Goal: Information Seeking & Learning: Learn about a topic

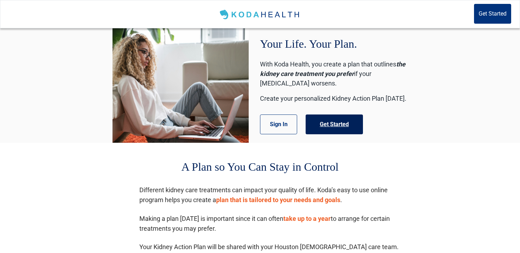
click at [327, 121] on button "Get Started" at bounding box center [334, 125] width 57 height 20
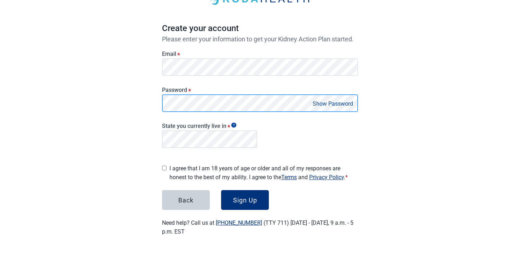
scroll to position [50, 0]
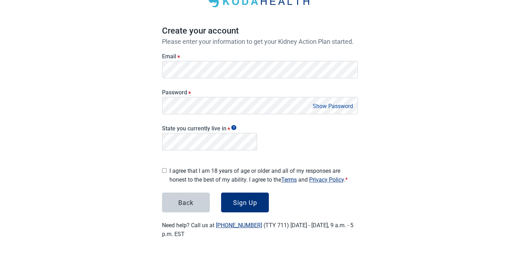
click at [155, 170] on main "Create your account Please enter your information to get your Kidney Action Pla…" at bounding box center [260, 108] width 230 height 294
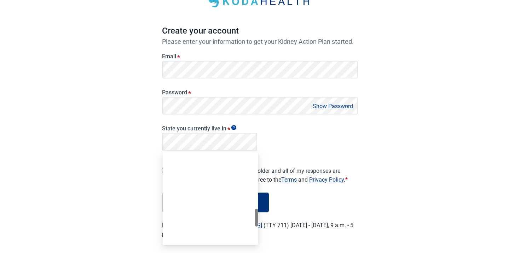
scroll to position [317, 0]
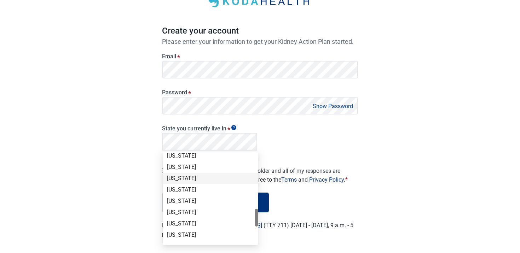
click at [217, 176] on div "[US_STATE]" at bounding box center [210, 179] width 87 height 8
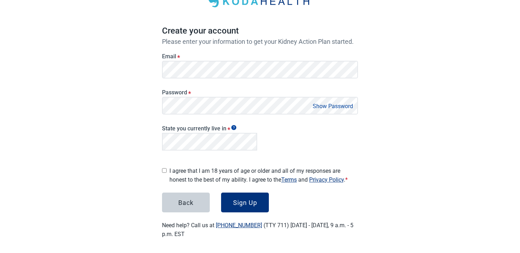
click at [207, 173] on label "I agree that I am 18 years of age or older and all of my responses are honest t…" at bounding box center [264, 176] width 189 height 18
click at [167, 173] on input "I agree that I am 18 years of age or older and all of my responses are honest t…" at bounding box center [164, 170] width 5 height 5
checkbox input "true"
click at [260, 206] on button "Sign Up" at bounding box center [245, 203] width 48 height 20
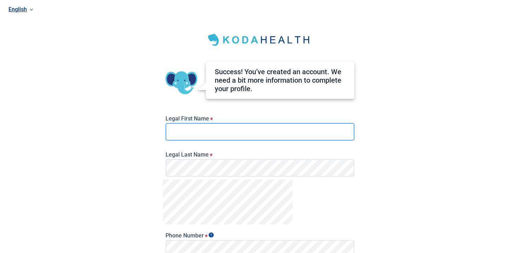
click at [213, 125] on input "Legal First Name *" at bounding box center [260, 132] width 189 height 18
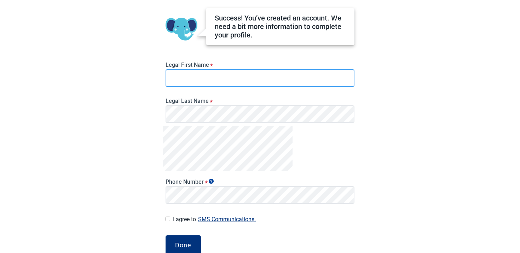
scroll to position [60, 0]
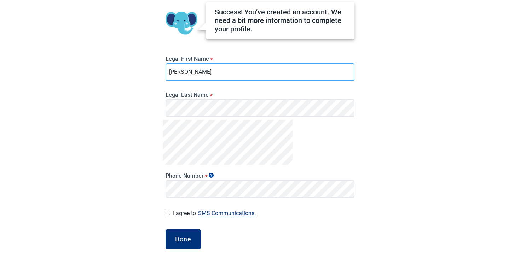
type input "[PERSON_NAME]"
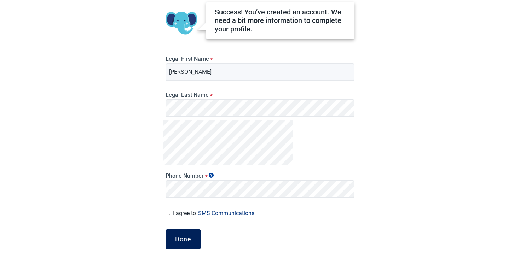
click at [186, 236] on div "Done" at bounding box center [183, 239] width 16 height 7
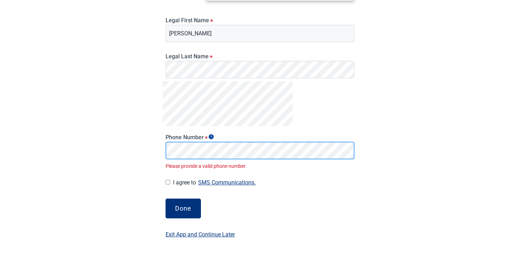
scroll to position [91, 0]
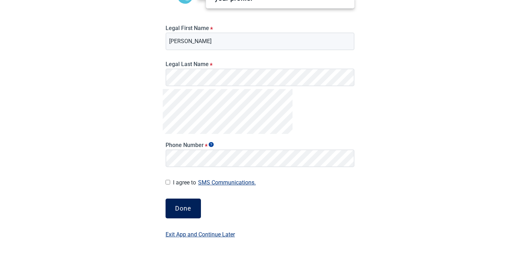
click at [196, 210] on button "Done" at bounding box center [183, 209] width 35 height 20
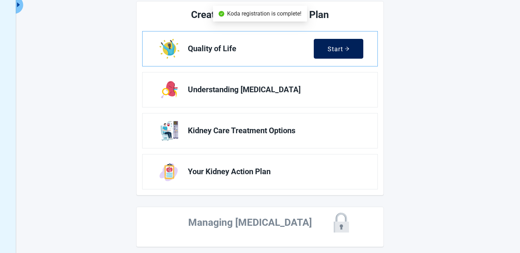
click at [341, 46] on div "Start" at bounding box center [339, 48] width 22 height 7
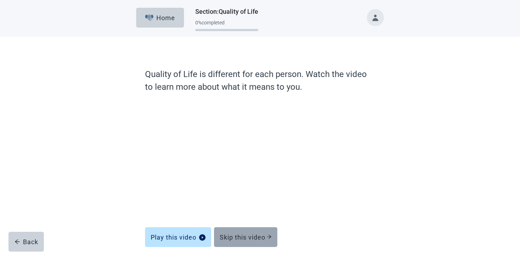
click at [262, 234] on div "Skip this video" at bounding box center [246, 237] width 52 height 7
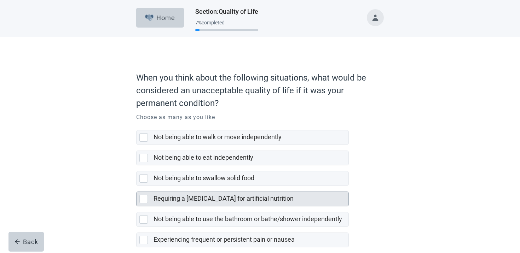
click at [242, 204] on div "Requiring a [MEDICAL_DATA] for artificial nutrition" at bounding box center [251, 199] width 195 height 14
click at [137, 187] on input "Requiring a [MEDICAL_DATA] for artificial nutrition" at bounding box center [136, 186] width 0 height 0
checkbox input "true"
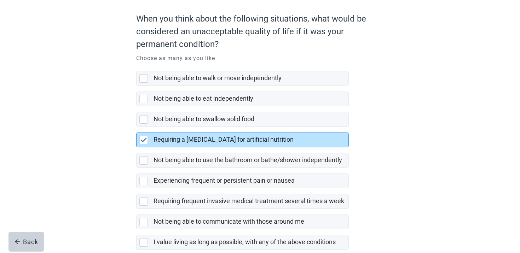
scroll to position [97, 0]
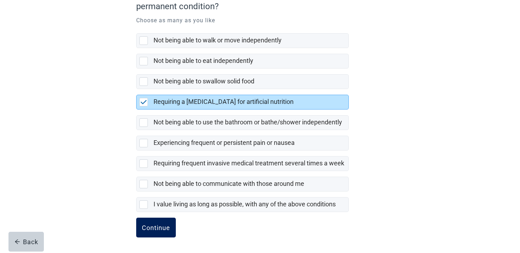
click at [149, 233] on button "Continue" at bounding box center [156, 228] width 40 height 20
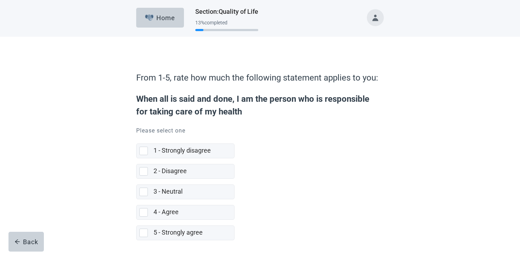
click at [218, 171] on div "2 - Disagree" at bounding box center [192, 171] width 76 height 9
click at [137, 159] on input "2 - Disagree" at bounding box center [136, 159] width 0 height 0
checkbox input "true"
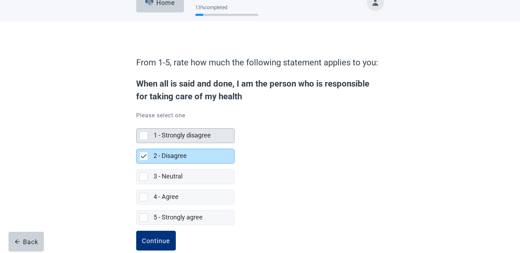
scroll to position [28, 0]
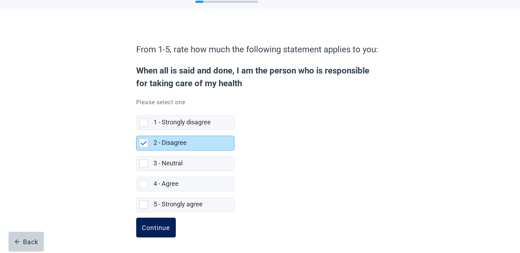
click at [160, 223] on button "Continue" at bounding box center [156, 228] width 40 height 20
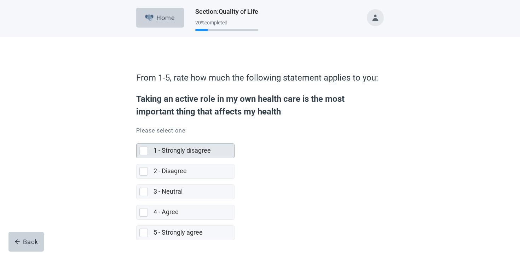
click at [215, 155] on div "1 - Strongly disagree" at bounding box center [192, 151] width 76 height 9
click at [137, 138] on input "1 - Strongly disagree" at bounding box center [136, 138] width 0 height 0
checkbox input "true"
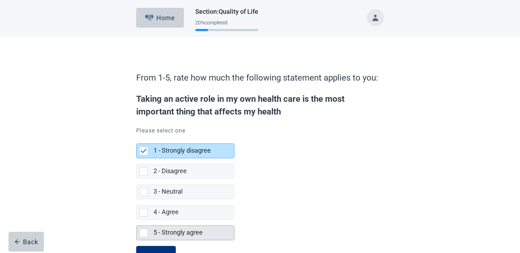
scroll to position [23, 0]
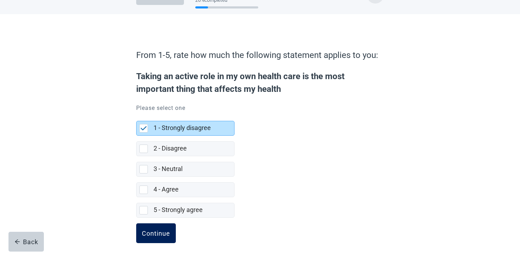
click at [163, 230] on div "Continue" at bounding box center [156, 233] width 28 height 7
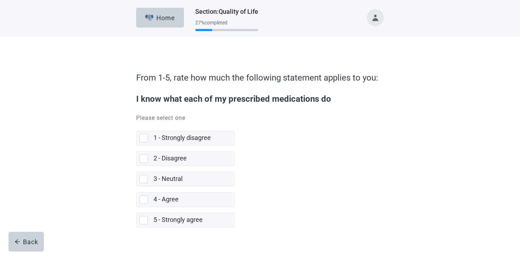
click at [202, 171] on label "3 - Neutral" at bounding box center [185, 176] width 98 height 21
click at [137, 167] on input "3 - Neutral" at bounding box center [136, 166] width 0 height 0
click at [196, 176] on div "3 - Neutral" at bounding box center [192, 179] width 76 height 9
click at [137, 167] on input "3 - Neutral" at bounding box center [136, 166] width 0 height 0
checkbox input "true"
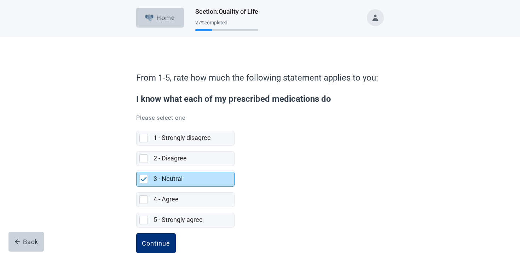
scroll to position [16, 0]
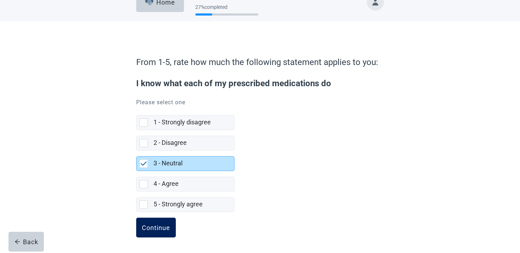
click at [149, 218] on form "From 1-5, rate how much the following statement applies to you: I know what eac…" at bounding box center [260, 152] width 248 height 201
click at [149, 222] on button "Continue" at bounding box center [156, 228] width 40 height 20
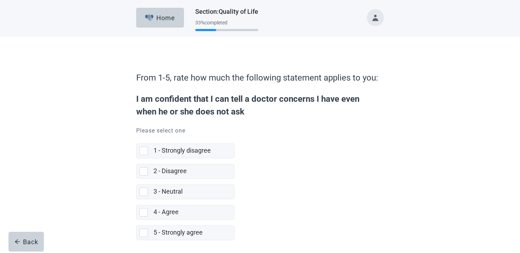
click at [178, 191] on label "3 - Neutral" at bounding box center [168, 191] width 29 height 7
checkbox input "true"
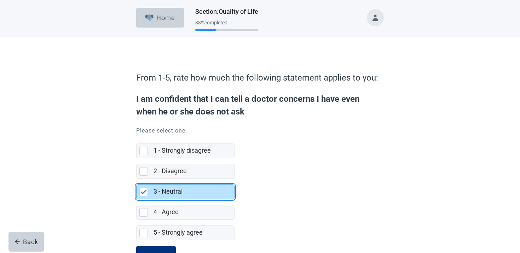
scroll to position [28, 0]
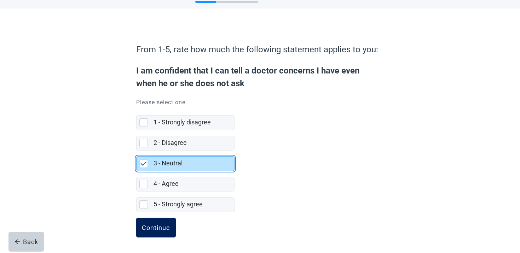
click at [160, 224] on div "Continue" at bounding box center [156, 227] width 28 height 7
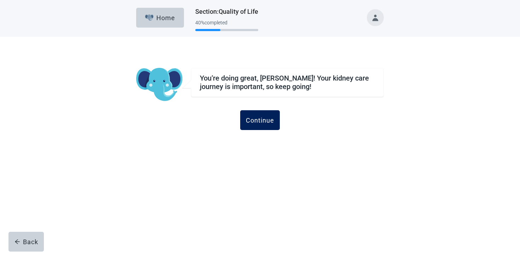
click at [274, 120] on button "Continue" at bounding box center [260, 120] width 40 height 20
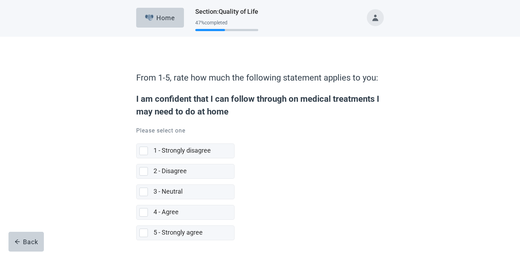
click at [191, 192] on div "3 - Neutral" at bounding box center [192, 192] width 76 height 9
click at [137, 179] on input "3 - Neutral" at bounding box center [136, 179] width 0 height 0
checkbox input "true"
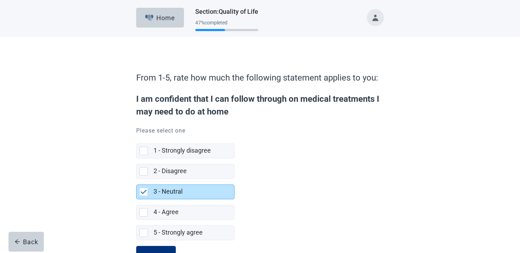
scroll to position [28, 0]
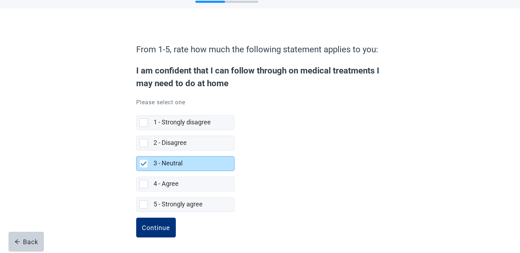
click at [150, 237] on button "Continue" at bounding box center [156, 228] width 40 height 20
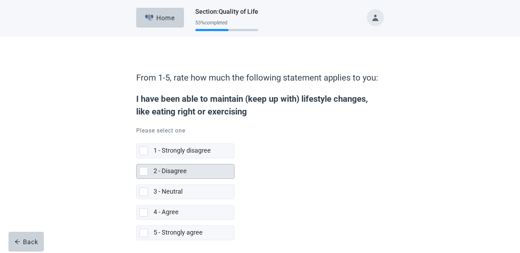
click at [189, 187] on div "3 - Neutral" at bounding box center [194, 192] width 81 height 14
click at [137, 179] on input "3 - Neutral" at bounding box center [136, 179] width 0 height 0
checkbox input "true"
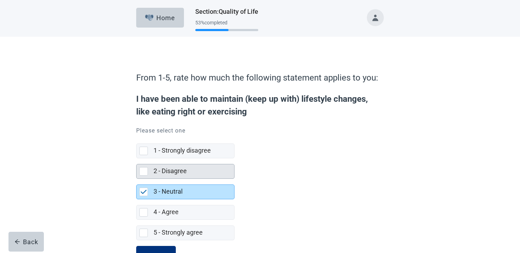
scroll to position [28, 0]
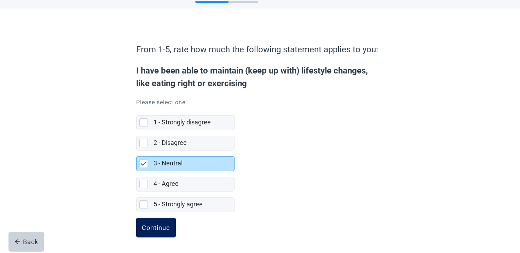
click at [163, 228] on div "Continue" at bounding box center [156, 227] width 28 height 7
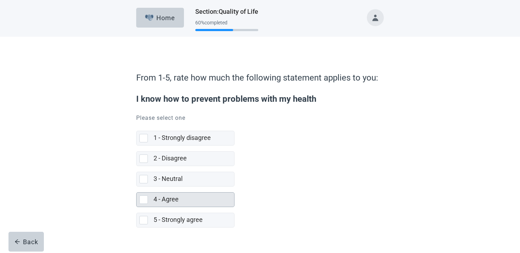
click at [183, 196] on div "4 - Agree" at bounding box center [192, 199] width 76 height 9
click at [137, 187] on input "4 - Agree" at bounding box center [136, 187] width 0 height 0
checkbox input "true"
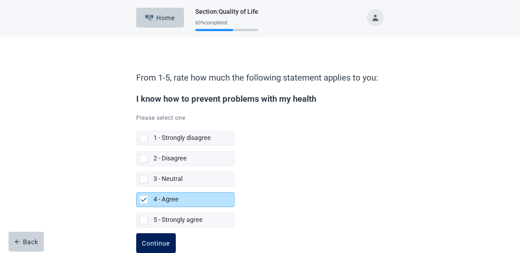
click at [147, 245] on div "Continue" at bounding box center [156, 243] width 28 height 7
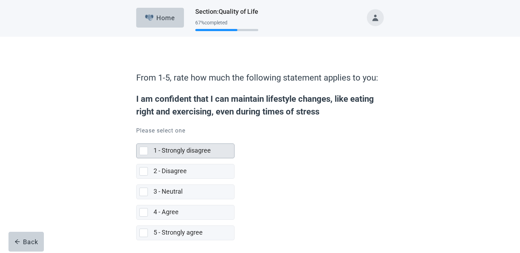
click at [198, 155] on div "1 - Strongly disagree" at bounding box center [192, 151] width 76 height 9
click at [137, 138] on input "1 - Strongly disagree" at bounding box center [136, 138] width 0 height 0
checkbox input "true"
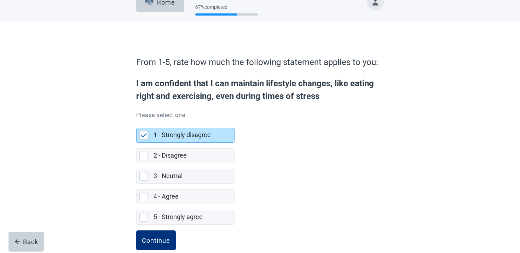
scroll to position [26, 0]
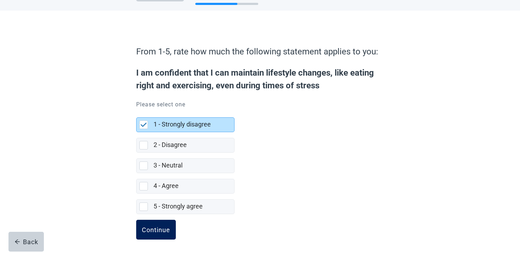
click at [154, 232] on div "Continue" at bounding box center [156, 229] width 28 height 7
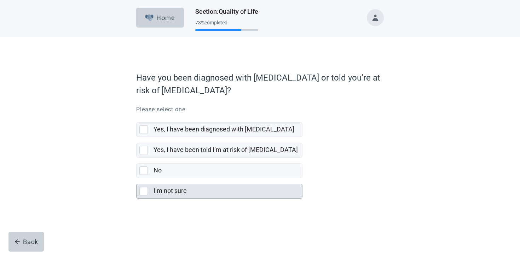
click at [178, 192] on label "I’m not sure" at bounding box center [170, 190] width 33 height 7
checkbox input "true"
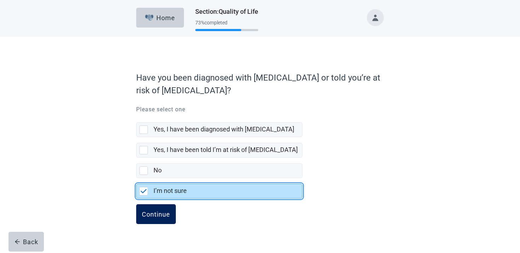
click at [159, 212] on div "Continue" at bounding box center [156, 214] width 28 height 7
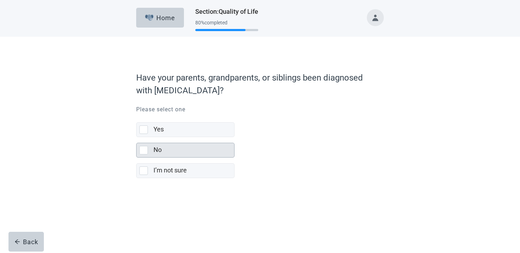
click at [176, 146] on div "No" at bounding box center [192, 150] width 76 height 9
click at [137, 138] on input "No" at bounding box center [136, 137] width 0 height 0
checkbox input "true"
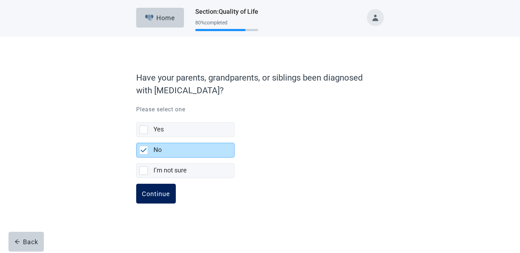
click at [155, 186] on button "Continue" at bounding box center [156, 194] width 40 height 20
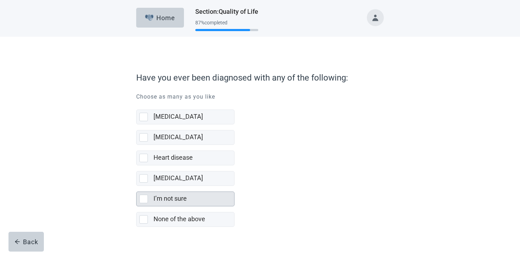
click at [155, 195] on label "I’m not sure" at bounding box center [170, 198] width 33 height 7
checkbox input "true"
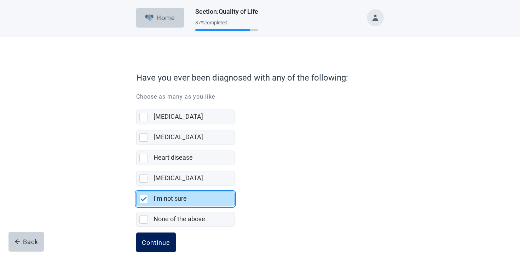
click at [148, 246] on div "Continue" at bounding box center [156, 242] width 28 height 7
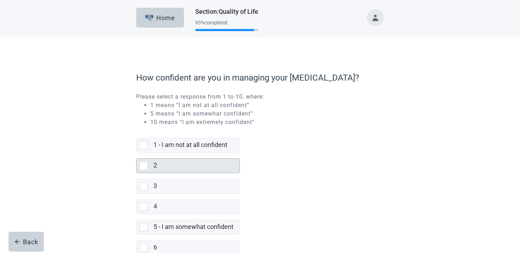
click at [208, 162] on div "2" at bounding box center [195, 165] width 82 height 9
click at [137, 153] on input "2" at bounding box center [136, 153] width 0 height 0
checkbox input "true"
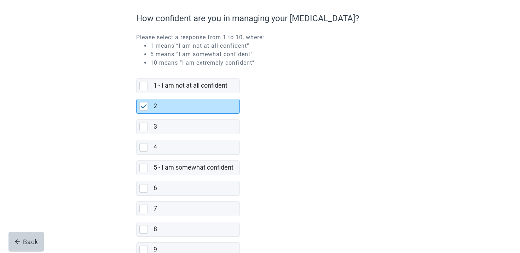
scroll to position [125, 0]
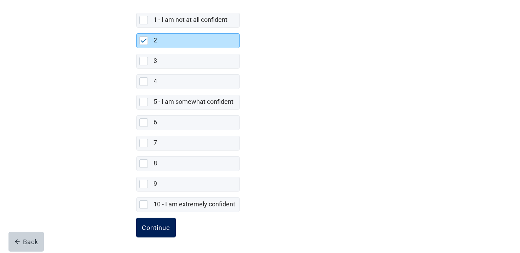
click at [160, 222] on button "Continue" at bounding box center [156, 228] width 40 height 20
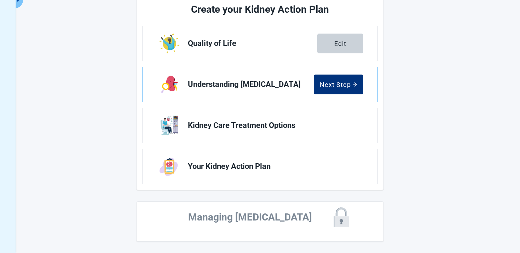
scroll to position [96, 0]
click at [339, 79] on button "Next Step" at bounding box center [339, 85] width 50 height 20
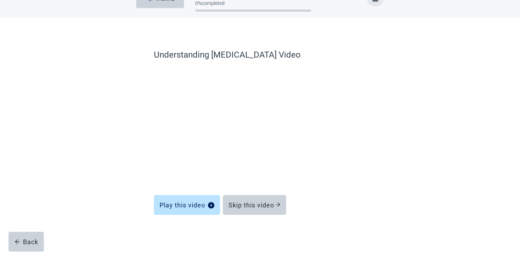
scroll to position [19, 0]
click at [265, 205] on div "Skip this video" at bounding box center [255, 205] width 52 height 7
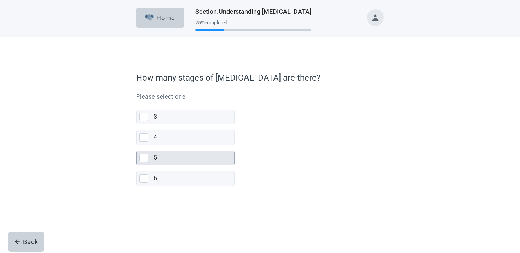
click at [202, 162] on div "5" at bounding box center [192, 158] width 76 height 9
click at [137, 145] on input "5" at bounding box center [136, 145] width 0 height 0
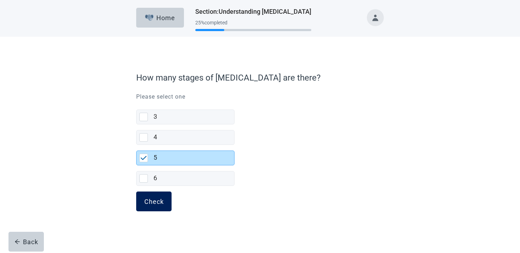
click at [160, 197] on button "Check" at bounding box center [153, 202] width 35 height 20
checkbox input "false"
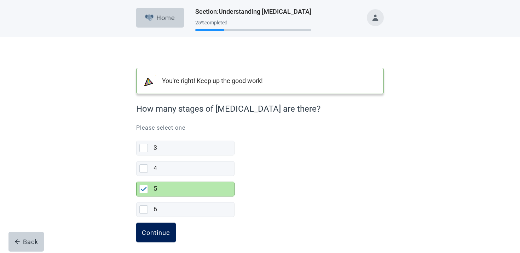
click at [160, 230] on div "Continue" at bounding box center [156, 232] width 28 height 7
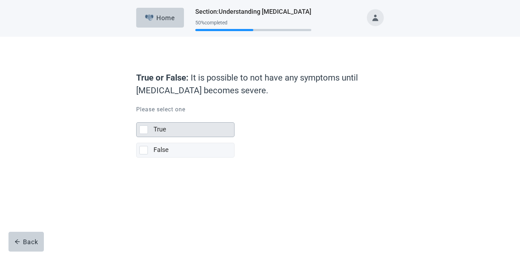
click at [189, 136] on div "True" at bounding box center [194, 130] width 81 height 14
click at [137, 117] on input "True" at bounding box center [136, 117] width 0 height 0
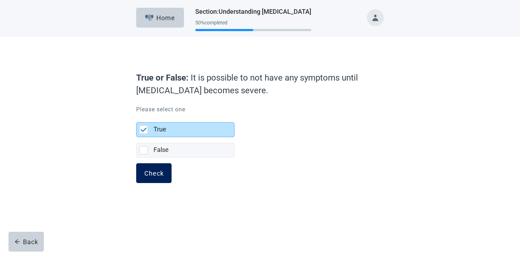
click at [168, 171] on button "Check" at bounding box center [153, 174] width 35 height 20
checkbox input "false"
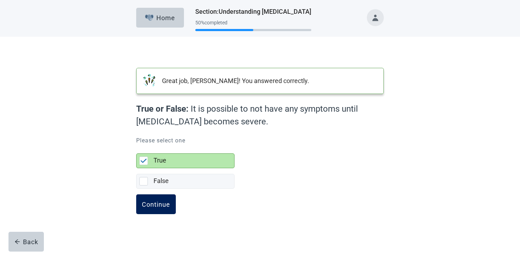
click at [161, 196] on button "Continue" at bounding box center [156, 205] width 40 height 20
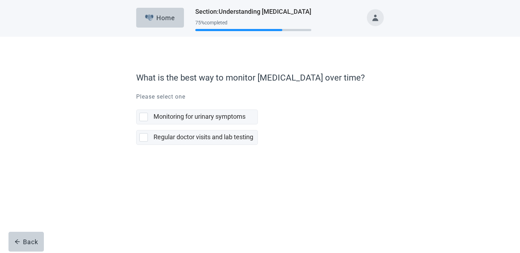
click at [221, 106] on label "Monitoring for urinary symptoms" at bounding box center [197, 114] width 122 height 21
click at [137, 104] on input "Monitoring for urinary symptoms" at bounding box center [136, 104] width 0 height 0
click at [216, 116] on label "Monitoring for urinary symptoms" at bounding box center [200, 116] width 92 height 7
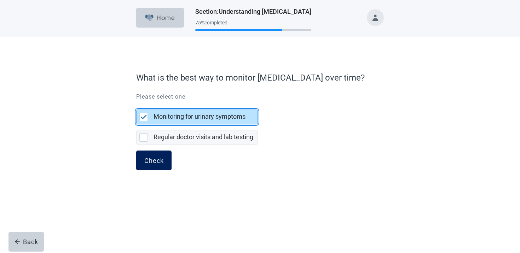
click at [170, 159] on button "Check" at bounding box center [153, 161] width 35 height 20
checkbox input "false"
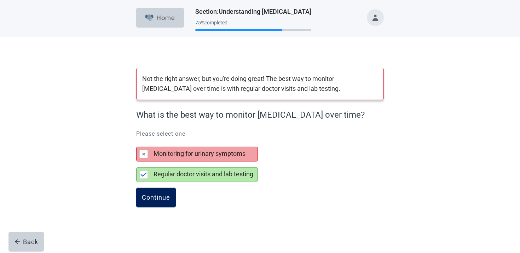
click at [160, 197] on div "Continue" at bounding box center [156, 197] width 28 height 7
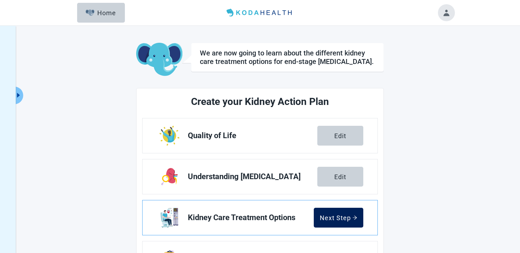
click at [322, 208] on button "Next Step" at bounding box center [339, 218] width 50 height 20
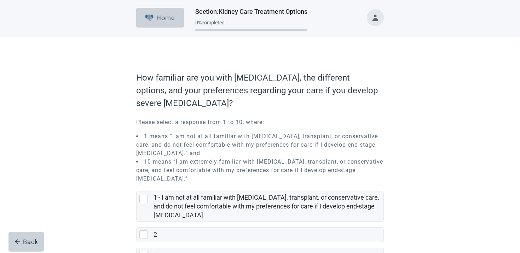
click at [322, 208] on label "1 - I am not at all familiar with [MEDICAL_DATA], transplant, or conservative c…" at bounding box center [267, 206] width 226 height 25
checkbox input "true"
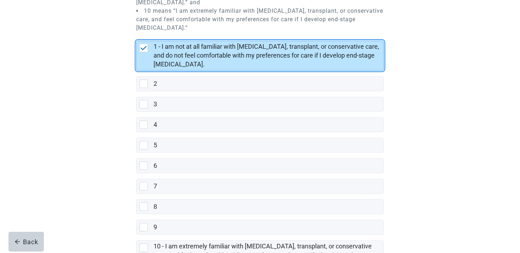
scroll to position [210, 0]
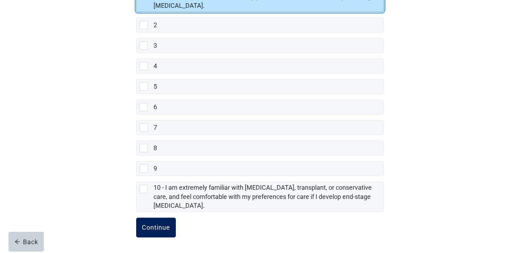
click at [157, 225] on div "Continue" at bounding box center [156, 227] width 28 height 7
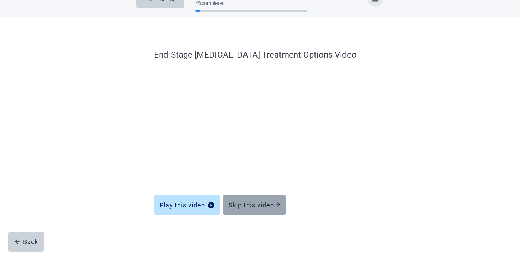
scroll to position [19, 0]
click at [255, 208] on div "Skip this video" at bounding box center [255, 205] width 52 height 7
click at [251, 206] on div "Skip this video" at bounding box center [255, 205] width 52 height 7
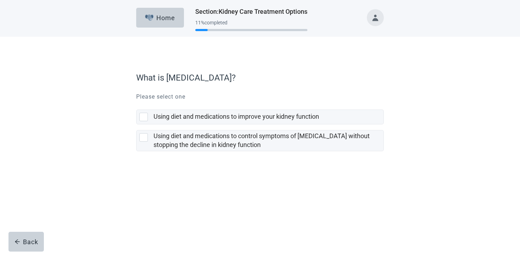
click at [246, 128] on label "Using diet and medications to control symptoms of [MEDICAL_DATA] without stoppi…" at bounding box center [260, 138] width 248 height 27
click at [137, 125] on input "Using diet and medications to control symptoms of [MEDICAL_DATA] without stoppi…" at bounding box center [136, 125] width 0 height 0
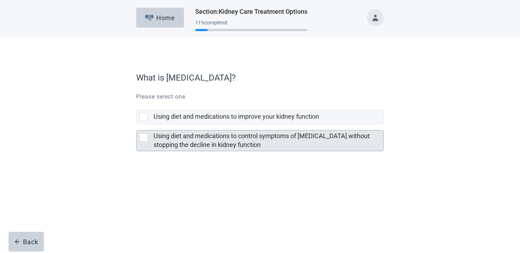
click at [241, 139] on label "Using diet and medications to control symptoms of [MEDICAL_DATA] without stoppi…" at bounding box center [262, 140] width 216 height 16
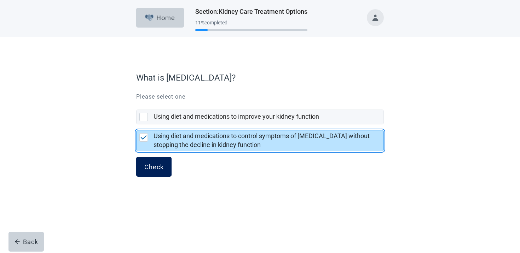
click at [164, 167] on button "Check" at bounding box center [153, 167] width 35 height 20
checkbox input "false"
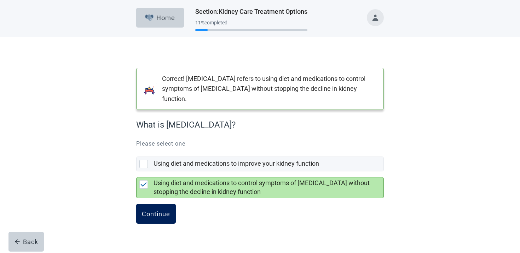
click at [173, 214] on button "Continue" at bounding box center [156, 214] width 40 height 20
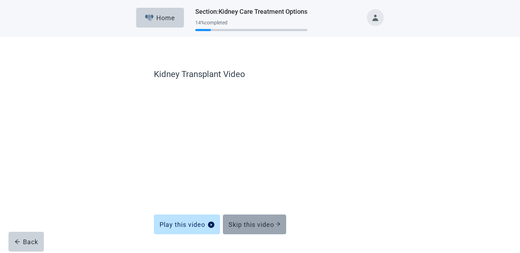
click at [260, 229] on button "Skip this video" at bounding box center [254, 225] width 63 height 20
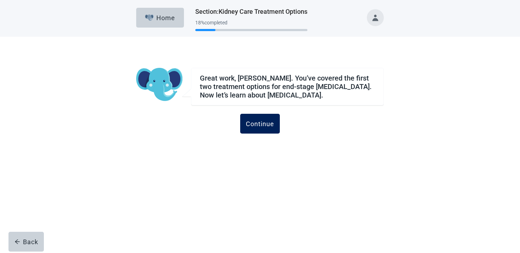
click at [268, 123] on div "Continue" at bounding box center [260, 123] width 28 height 7
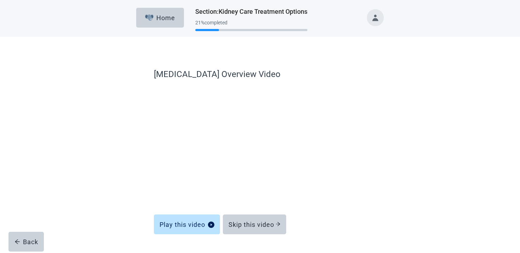
click at [257, 235] on form "[MEDICAL_DATA] Overview Video Play this video Skip this video Back" at bounding box center [260, 170] width 212 height 205
click at [257, 227] on div "Skip this video" at bounding box center [255, 224] width 52 height 7
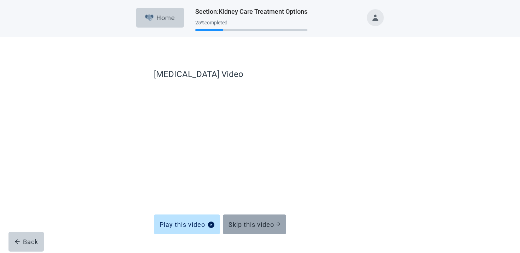
click at [252, 224] on div "Skip this video" at bounding box center [255, 224] width 52 height 7
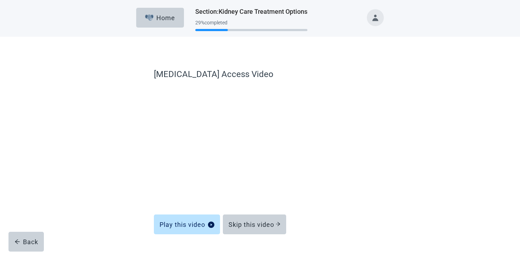
click at [252, 224] on div "Skip this video" at bounding box center [255, 224] width 52 height 7
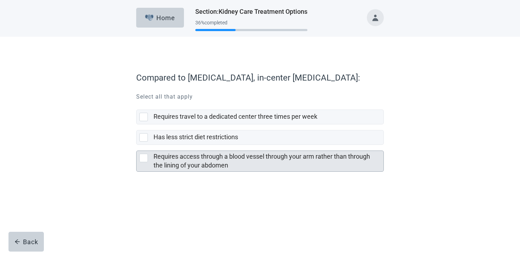
click at [234, 158] on label "Requires access through a blood vessel through your arm rather than through the…" at bounding box center [262, 161] width 217 height 16
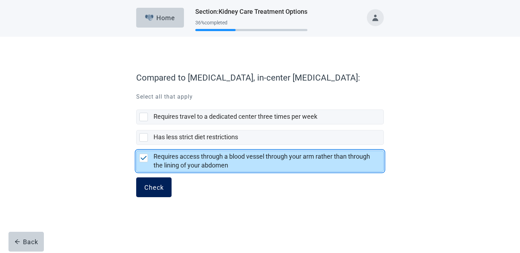
click at [159, 194] on button "Check" at bounding box center [153, 188] width 35 height 20
checkbox input "false"
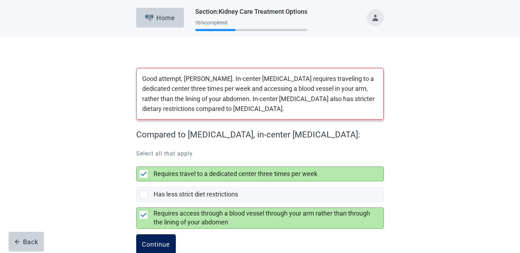
click at [159, 248] on div "Continue" at bounding box center [156, 244] width 28 height 7
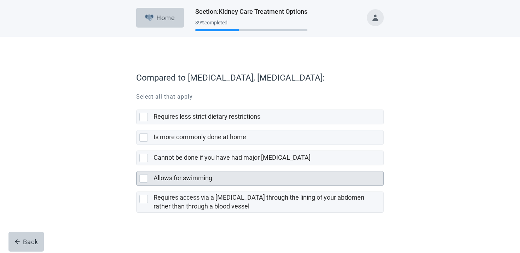
click at [227, 182] on div "Allows for swimming" at bounding box center [267, 178] width 226 height 9
click at [137, 166] on input "Allows for swimming" at bounding box center [136, 166] width 0 height 0
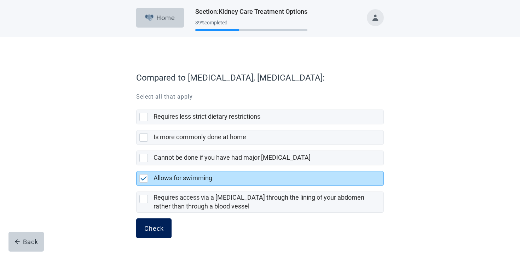
click at [166, 229] on button "Check" at bounding box center [153, 229] width 35 height 20
checkbox input "false"
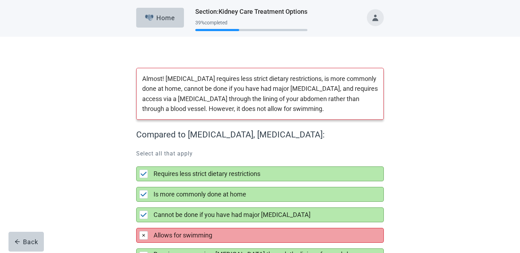
scroll to position [58, 0]
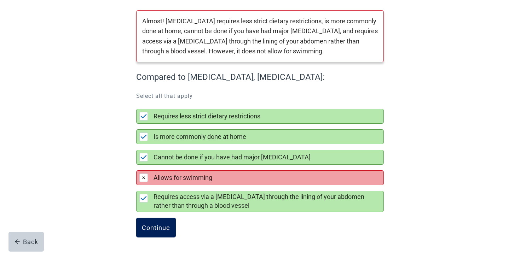
click at [166, 229] on div "Continue" at bounding box center [156, 227] width 28 height 7
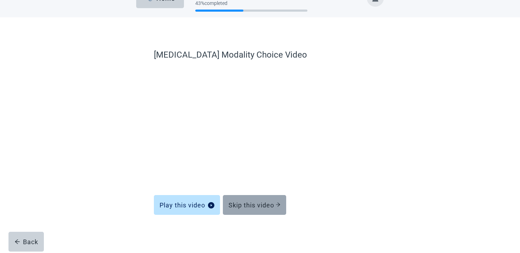
scroll to position [19, 0]
click at [275, 211] on button "Skip this video" at bounding box center [254, 205] width 63 height 20
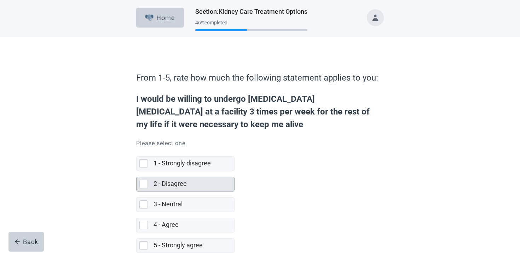
click at [213, 182] on div "2 - Disagree" at bounding box center [192, 184] width 76 height 9
click at [137, 172] on input "2 - Disagree" at bounding box center [136, 171] width 0 height 0
checkbox input "true"
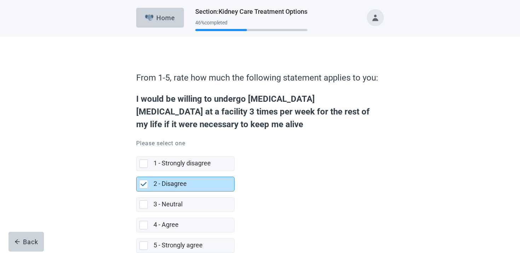
scroll to position [41, 0]
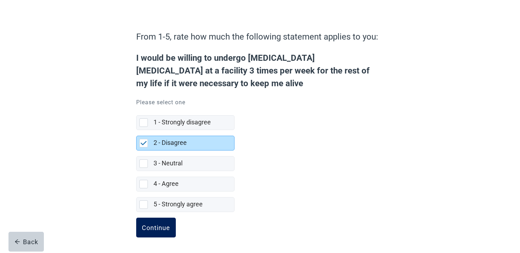
click at [142, 225] on div "Continue" at bounding box center [156, 227] width 28 height 7
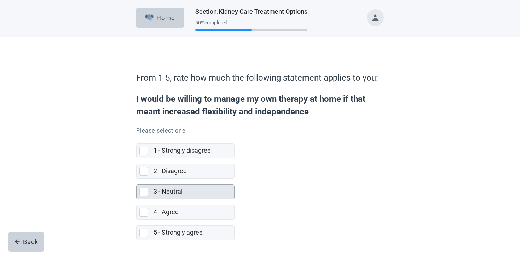
click at [186, 190] on div "3 - Neutral" at bounding box center [192, 192] width 76 height 9
click at [137, 179] on input "3 - Neutral" at bounding box center [136, 179] width 0 height 0
checkbox input "true"
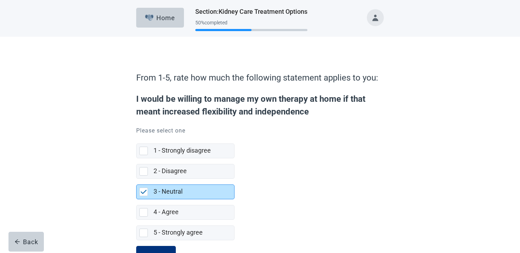
scroll to position [28, 0]
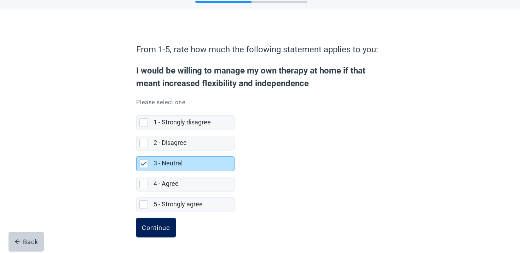
click at [159, 219] on button "Continue" at bounding box center [156, 228] width 40 height 20
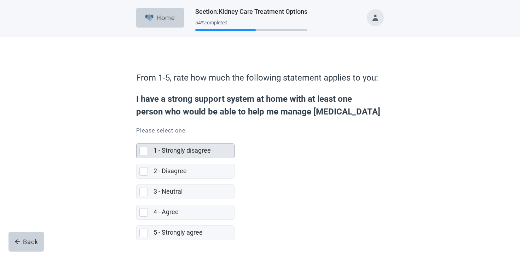
click at [185, 154] on label "1 - Strongly disagree" at bounding box center [182, 150] width 57 height 7
checkbox input "true"
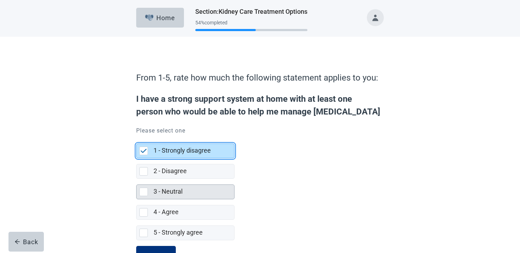
scroll to position [28, 0]
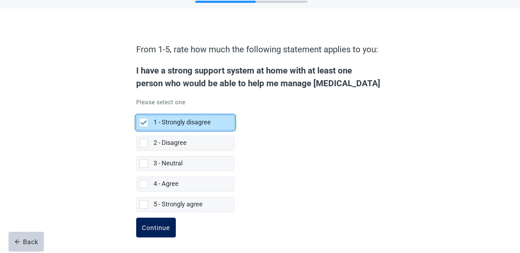
click at [162, 220] on button "Continue" at bounding box center [156, 228] width 40 height 20
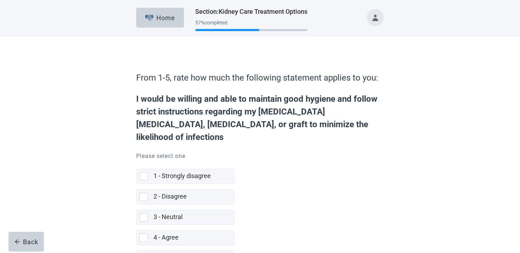
click at [179, 205] on label "3 - Neutral" at bounding box center [185, 215] width 98 height 21
click at [137, 205] on input "3 - Neutral" at bounding box center [136, 205] width 0 height 0
click at [176, 213] on label "3 - Neutral" at bounding box center [168, 216] width 29 height 7
checkbox input "true"
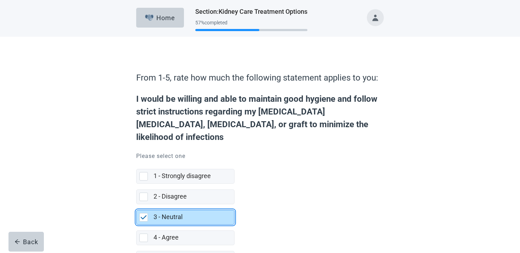
scroll to position [41, 0]
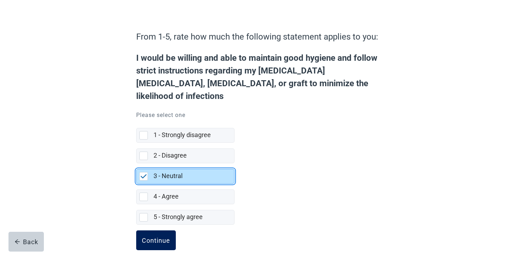
click at [155, 237] on div "Continue" at bounding box center [156, 240] width 28 height 7
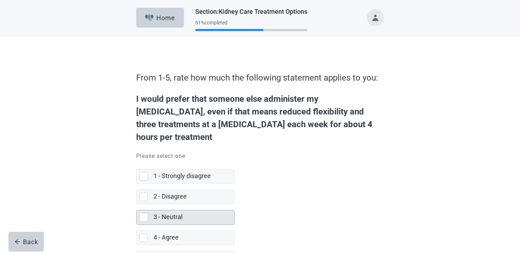
click at [165, 211] on div "3 - Neutral" at bounding box center [194, 218] width 81 height 14
click at [137, 205] on input "3 - Neutral" at bounding box center [136, 205] width 0 height 0
checkbox input "true"
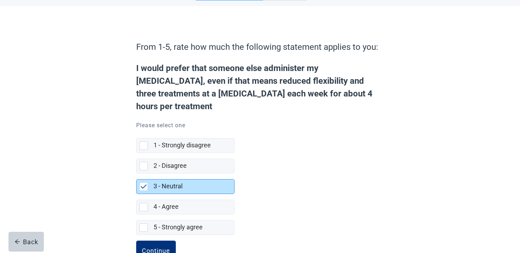
scroll to position [41, 0]
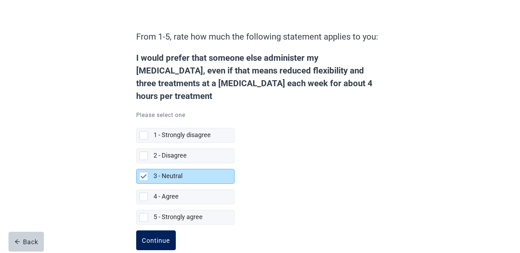
click at [160, 231] on button "Continue" at bounding box center [156, 241] width 40 height 20
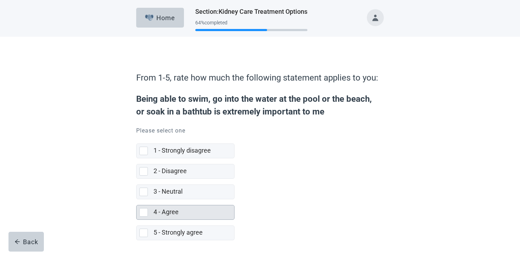
click at [172, 208] on div "4 - Agree" at bounding box center [192, 212] width 76 height 9
click at [137, 200] on input "4 - Agree" at bounding box center [136, 200] width 0 height 0
checkbox input "true"
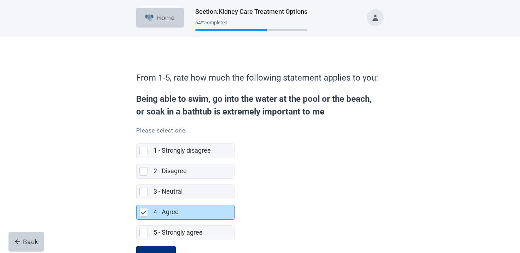
scroll to position [28, 0]
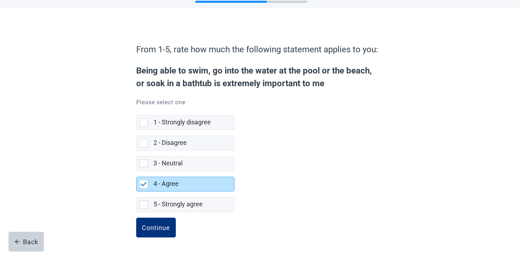
click at [160, 214] on form "From 1-5, rate how much the following statement applies to you: Being able to s…" at bounding box center [260, 147] width 248 height 214
click at [158, 224] on div "Continue" at bounding box center [156, 227] width 28 height 7
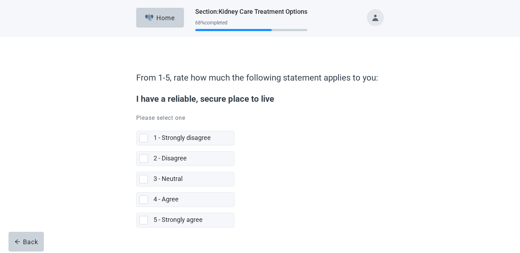
click at [193, 168] on label "3 - Neutral" at bounding box center [185, 176] width 98 height 21
click at [137, 167] on input "3 - Neutral" at bounding box center [136, 166] width 0 height 0
click at [189, 178] on div "3 - Neutral" at bounding box center [192, 179] width 76 height 9
click at [137, 167] on input "3 - Neutral" at bounding box center [136, 166] width 0 height 0
checkbox input "true"
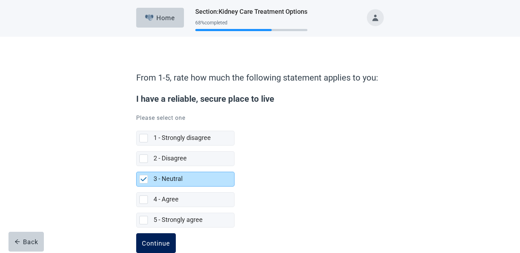
click at [151, 235] on button "Continue" at bounding box center [156, 244] width 40 height 20
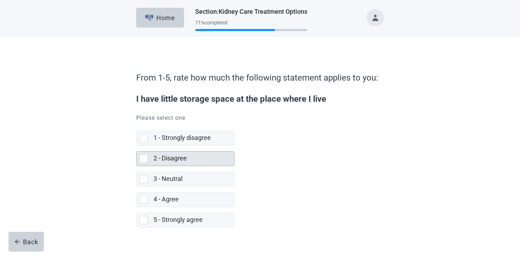
click at [190, 158] on div "2 - Disagree" at bounding box center [192, 158] width 76 height 9
click at [137, 146] on input "2 - Disagree" at bounding box center [136, 146] width 0 height 0
checkbox input "true"
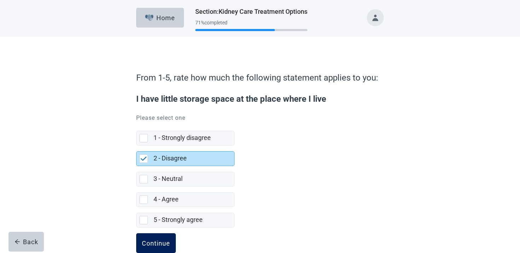
click at [161, 239] on button "Continue" at bounding box center [156, 244] width 40 height 20
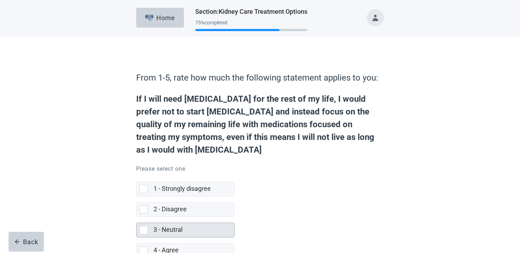
click at [168, 223] on div "3 - Neutral" at bounding box center [194, 230] width 81 height 14
click at [137, 217] on input "3 - Neutral" at bounding box center [136, 217] width 0 height 0
checkbox input "true"
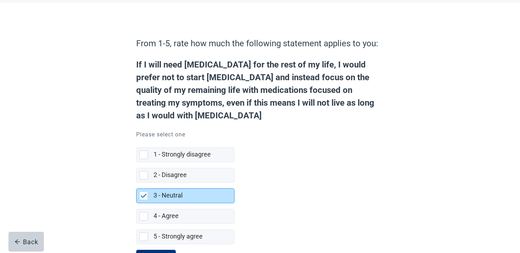
scroll to position [54, 0]
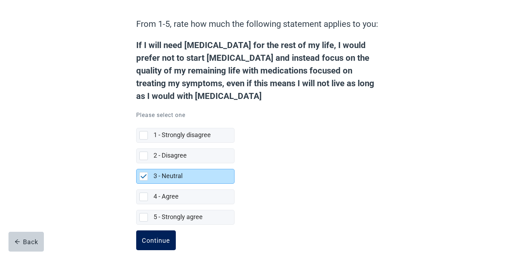
click at [153, 231] on button "Continue" at bounding box center [156, 241] width 40 height 20
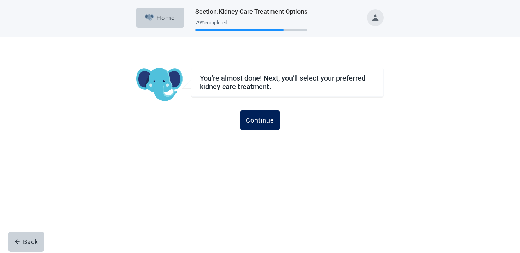
click at [266, 113] on button "Continue" at bounding box center [260, 120] width 40 height 20
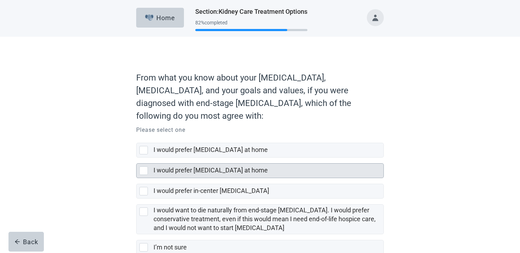
click at [226, 167] on label "I would prefer [MEDICAL_DATA] at home" at bounding box center [211, 170] width 114 height 7
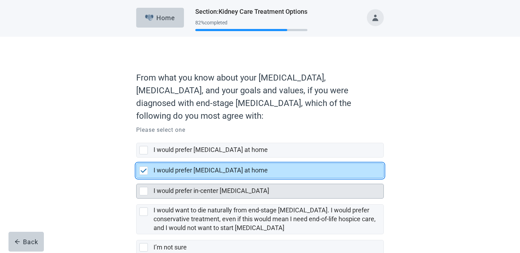
click at [211, 187] on label "I would prefer in-center [MEDICAL_DATA]" at bounding box center [212, 190] width 116 height 7
checkbox input "false"
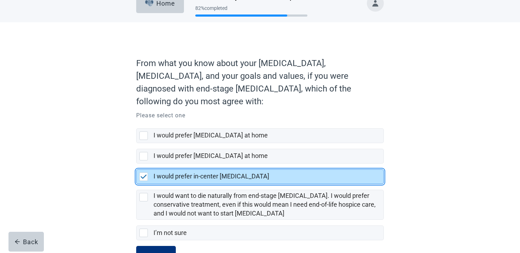
scroll to position [21, 0]
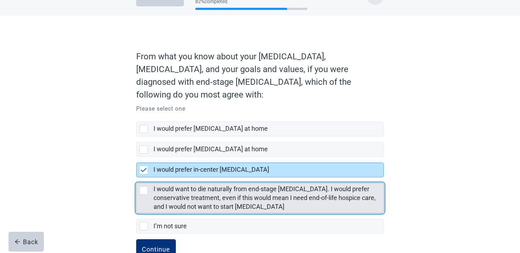
click at [186, 194] on label "I would want to die naturally from end-stage [MEDICAL_DATA]. I would prefer con…" at bounding box center [265, 197] width 222 height 25
checkbox input "false"
checkbox input "true"
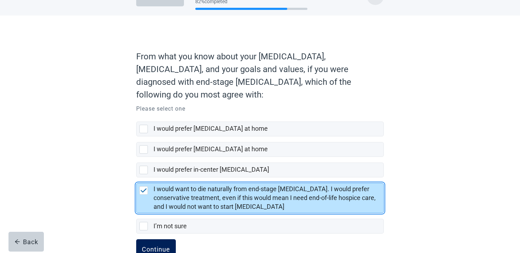
click at [169, 246] on div "Continue" at bounding box center [156, 249] width 28 height 7
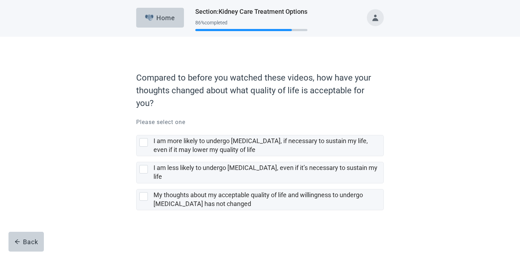
click at [207, 136] on div "I am more likely to undergo [MEDICAL_DATA], if necessary to sustain my life, ev…" at bounding box center [269, 146] width 230 height 21
click at [137, 130] on input "I am more likely to undergo [MEDICAL_DATA], if necessary to sustain my life, ev…" at bounding box center [136, 130] width 0 height 0
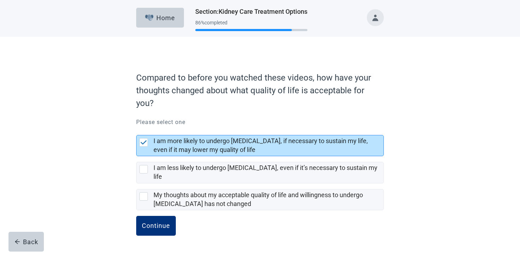
click at [201, 145] on div "I am more likely to undergo [MEDICAL_DATA], if necessary to sustain my life, ev…" at bounding box center [267, 146] width 226 height 18
click at [137, 130] on input "I am more likely to undergo [MEDICAL_DATA], if necessary to sustain my life, ev…" at bounding box center [136, 130] width 0 height 0
checkbox input "true"
click at [157, 216] on button "Continue" at bounding box center [156, 226] width 40 height 20
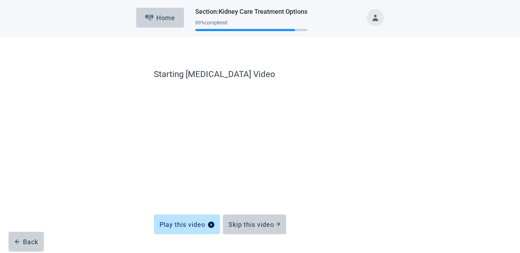
click at [256, 236] on form "Starting [MEDICAL_DATA] Video Play this video Skip this video Back" at bounding box center [260, 170] width 212 height 205
click at [256, 228] on div "Skip this video" at bounding box center [255, 224] width 52 height 7
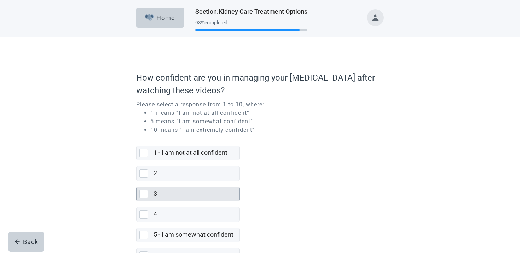
click at [195, 200] on div "3" at bounding box center [197, 194] width 86 height 14
click at [137, 182] on input "3" at bounding box center [136, 181] width 0 height 0
checkbox input "true"
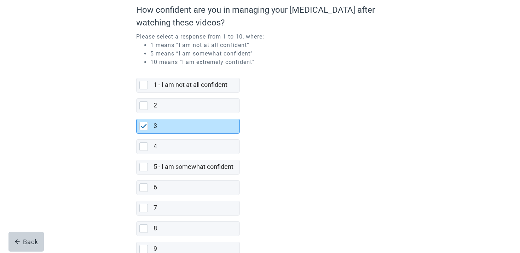
scroll to position [133, 0]
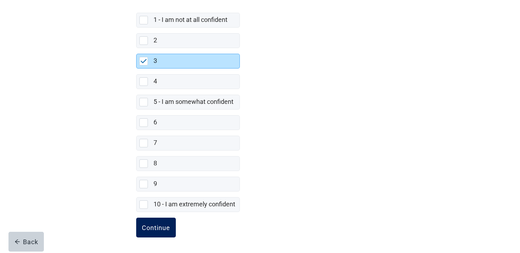
click at [142, 224] on button "Continue" at bounding box center [156, 228] width 40 height 20
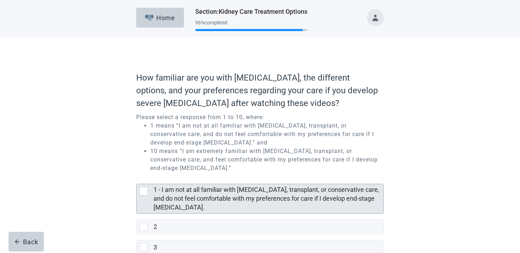
click at [225, 199] on label "1 - I am not at all familiar with [MEDICAL_DATA], transplant, or conservative c…" at bounding box center [267, 198] width 226 height 25
checkbox input "true"
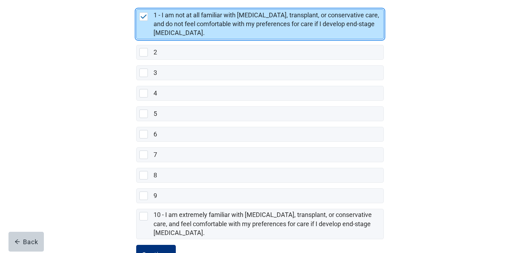
scroll to position [202, 0]
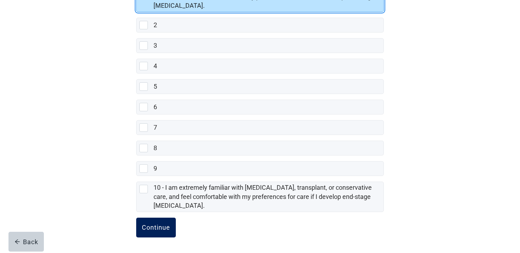
click at [160, 219] on button "Continue" at bounding box center [156, 228] width 40 height 20
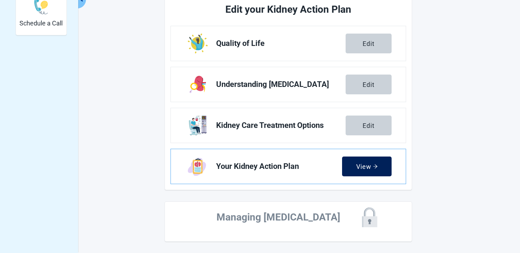
click at [363, 161] on button "View" at bounding box center [367, 167] width 50 height 20
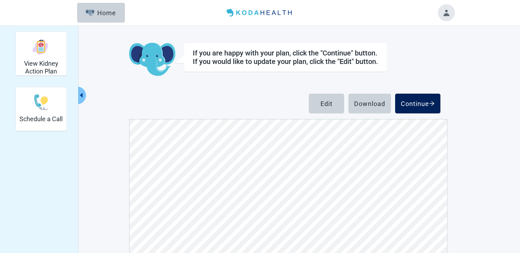
click at [407, 104] on div "Continue" at bounding box center [418, 103] width 34 height 7
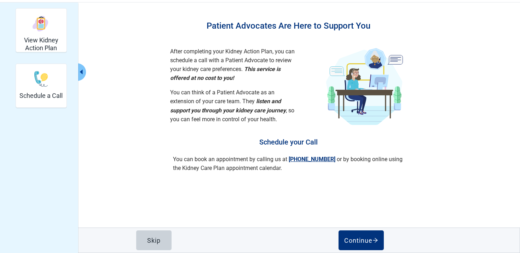
scroll to position [26, 0]
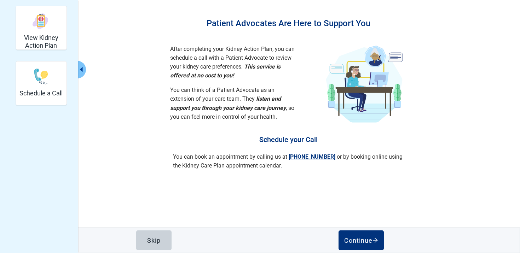
click at [152, 251] on div "Skip Continue" at bounding box center [260, 240] width 248 height 25
click at [152, 242] on div "Skip" at bounding box center [153, 240] width 13 height 7
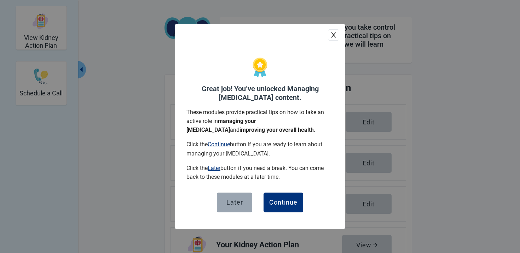
click at [247, 202] on button "Later" at bounding box center [234, 203] width 35 height 20
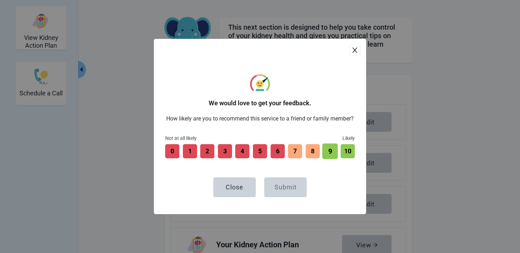
click at [328, 149] on button "9" at bounding box center [330, 152] width 16 height 16
click at [290, 183] on button "Submit" at bounding box center [285, 188] width 42 height 20
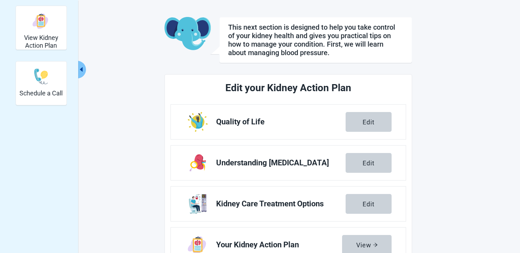
scroll to position [300, 0]
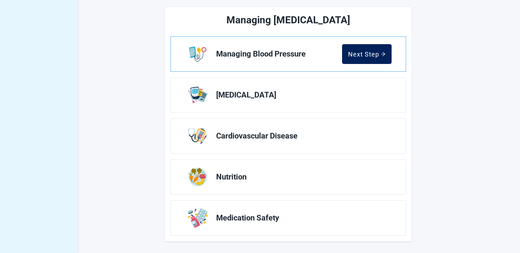
click at [362, 54] on div "Next Step" at bounding box center [367, 54] width 38 height 7
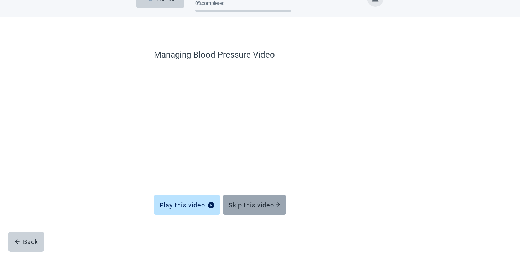
scroll to position [19, 0]
click at [268, 206] on div "Skip this video" at bounding box center [255, 205] width 52 height 7
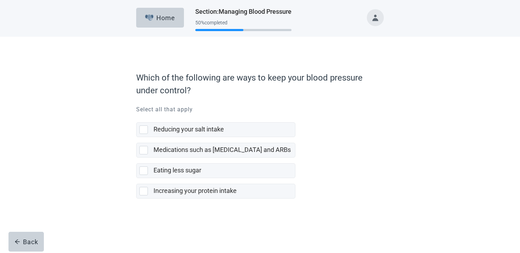
click at [237, 183] on label "Increasing your protein intake" at bounding box center [215, 188] width 159 height 21
click at [137, 179] on input "Increasing your protein intake" at bounding box center [136, 178] width 0 height 0
click at [197, 179] on label "Increasing your protein intake" at bounding box center [215, 188] width 159 height 21
click at [137, 179] on input "Increasing your protein intake" at bounding box center [136, 178] width 0 height 0
checkbox input "false"
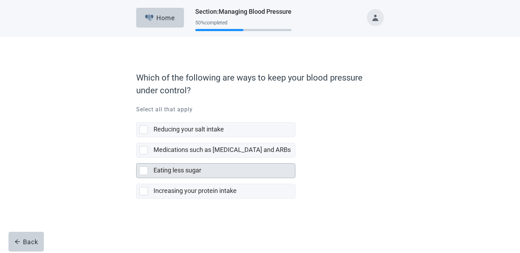
click at [189, 170] on label "Eating less sugar" at bounding box center [178, 170] width 48 height 7
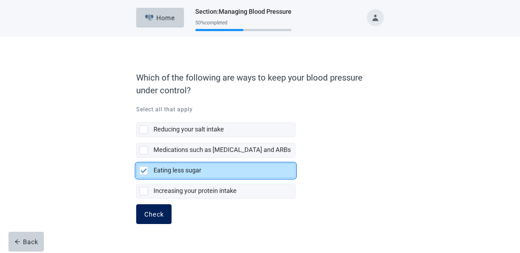
click at [163, 208] on button "Check" at bounding box center [153, 215] width 35 height 20
checkbox input "false"
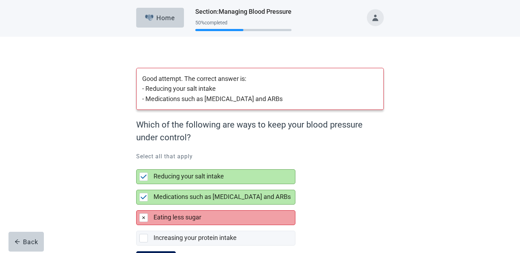
scroll to position [34, 0]
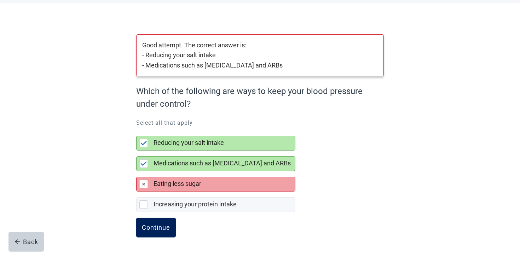
click at [153, 232] on button "Continue" at bounding box center [156, 228] width 40 height 20
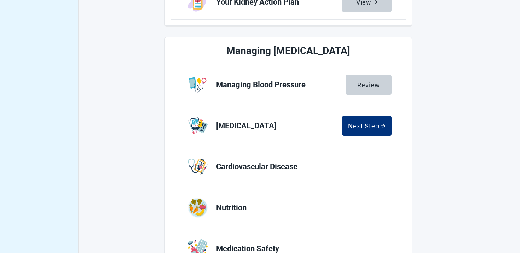
scroll to position [288, 0]
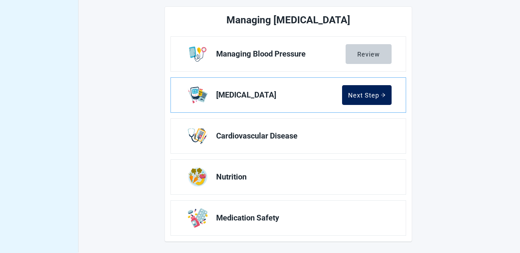
click at [367, 102] on button "Next Step" at bounding box center [367, 95] width 50 height 20
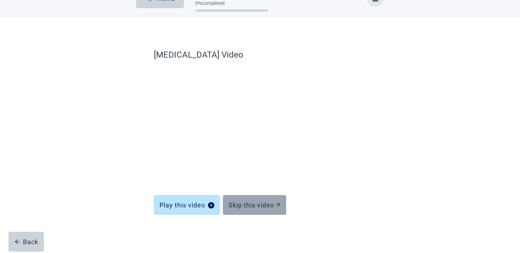
scroll to position [19, 0]
click at [247, 198] on button "Skip this video" at bounding box center [254, 205] width 63 height 20
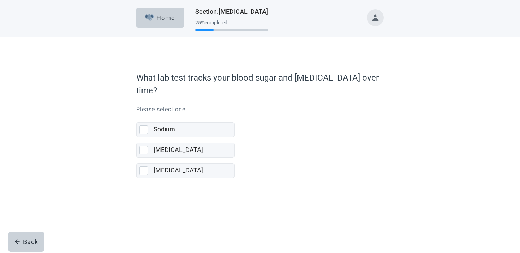
click at [170, 143] on div "[MEDICAL_DATA]" at bounding box center [194, 150] width 81 height 14
click at [137, 137] on input "[MEDICAL_DATA]" at bounding box center [136, 137] width 0 height 0
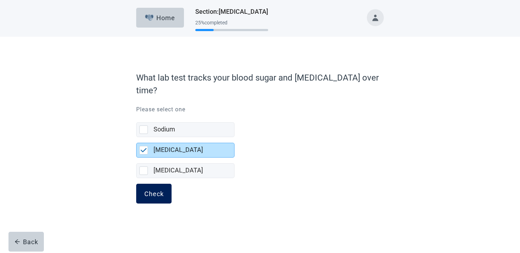
click at [144, 189] on button "Check" at bounding box center [153, 194] width 35 height 20
checkbox input "false"
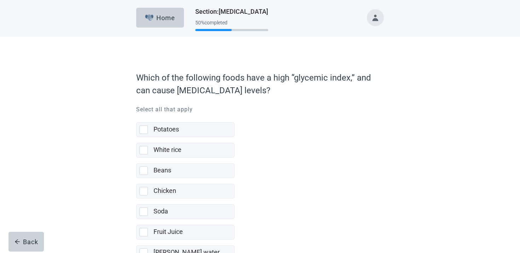
click at [213, 141] on label "White rice" at bounding box center [185, 147] width 98 height 21
click at [137, 138] on input "White rice" at bounding box center [136, 137] width 0 height 0
click at [206, 147] on div "White rice" at bounding box center [192, 150] width 76 height 9
click at [137, 138] on input "White rice" at bounding box center [136, 137] width 0 height 0
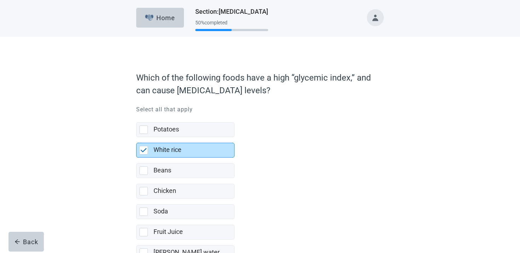
scroll to position [48, 0]
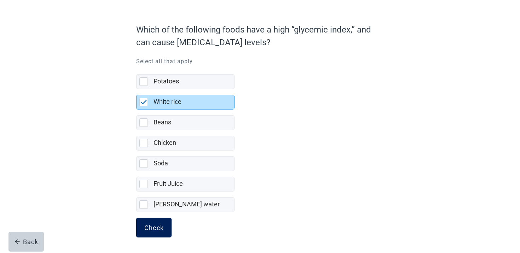
click at [159, 231] on div "Check" at bounding box center [153, 227] width 19 height 7
checkbox input "false"
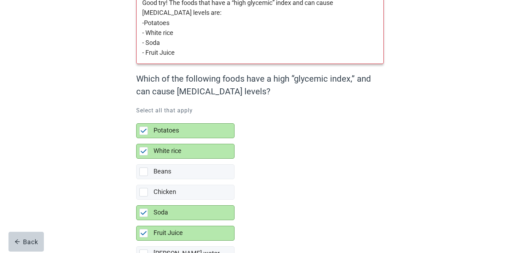
scroll to position [125, 0]
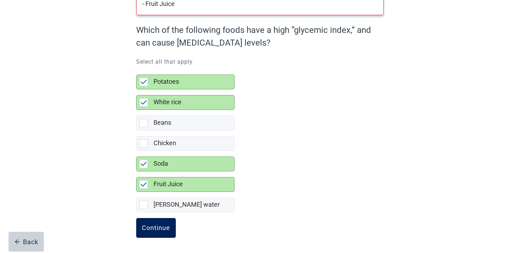
click at [153, 231] on div "Continue" at bounding box center [156, 228] width 28 height 7
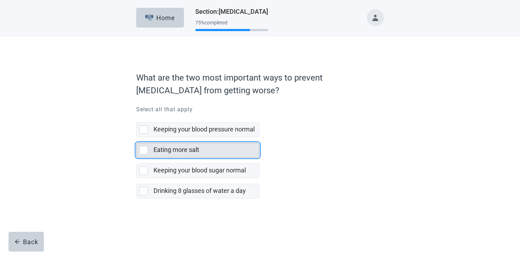
click at [213, 155] on div "Eating more salt" at bounding box center [204, 150] width 101 height 9
click at [137, 138] on input "Eating more salt" at bounding box center [136, 137] width 0 height 0
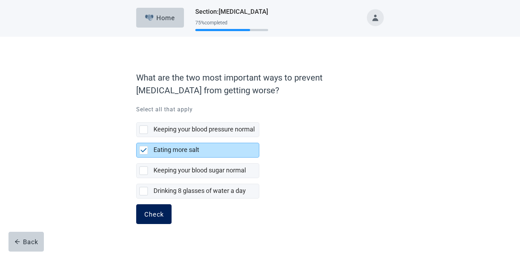
click at [155, 216] on div "Check" at bounding box center [153, 214] width 19 height 7
checkbox input "false"
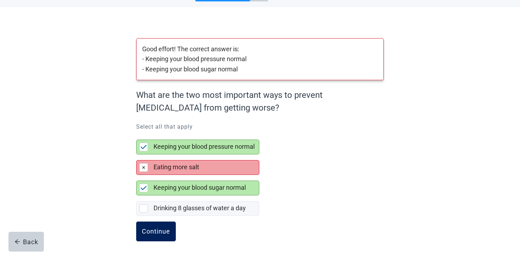
scroll to position [34, 0]
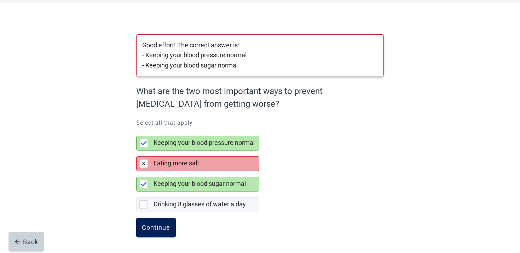
click at [151, 230] on div "Continue" at bounding box center [156, 227] width 28 height 7
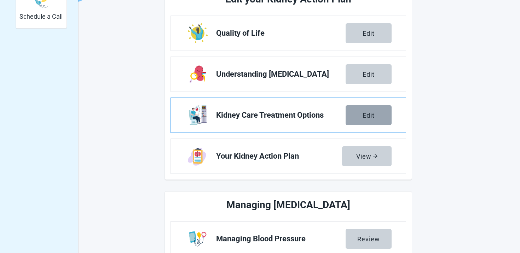
scroll to position [288, 0]
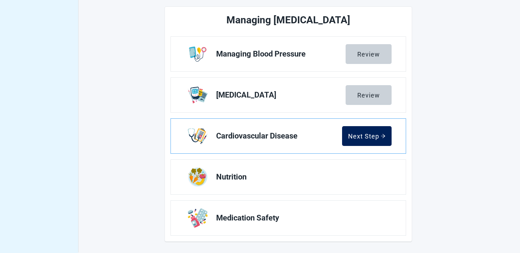
click at [374, 136] on div "Next Step" at bounding box center [367, 136] width 38 height 7
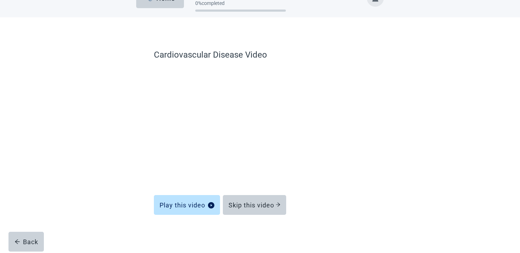
scroll to position [19, 0]
click at [266, 203] on div "Skip this video" at bounding box center [255, 205] width 52 height 7
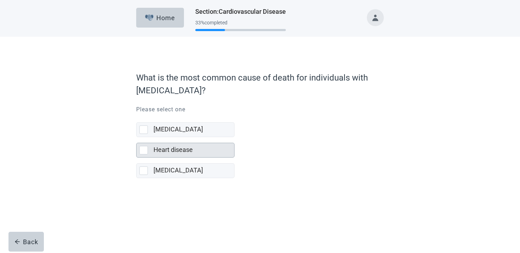
click at [180, 148] on label "Heart disease" at bounding box center [173, 149] width 39 height 7
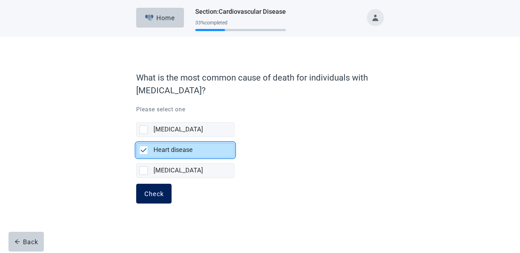
click at [140, 186] on button "Check" at bounding box center [153, 194] width 35 height 20
checkbox input "false"
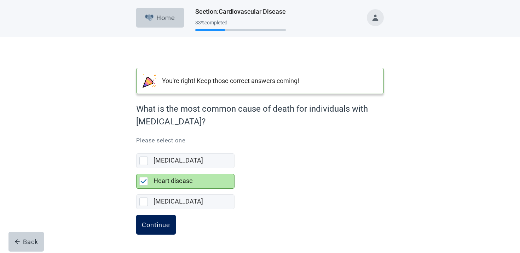
click at [149, 216] on button "Continue" at bounding box center [156, 225] width 40 height 20
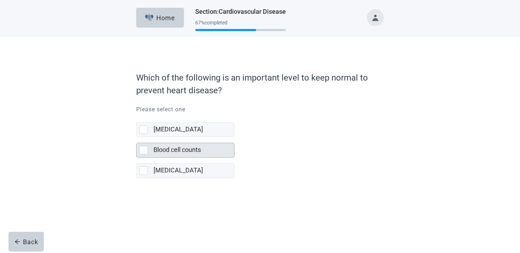
click at [182, 150] on label "Blood cell counts" at bounding box center [177, 149] width 47 height 7
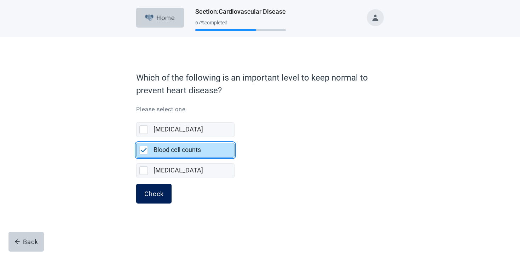
click at [161, 186] on button "Check" at bounding box center [153, 194] width 35 height 20
checkbox input "false"
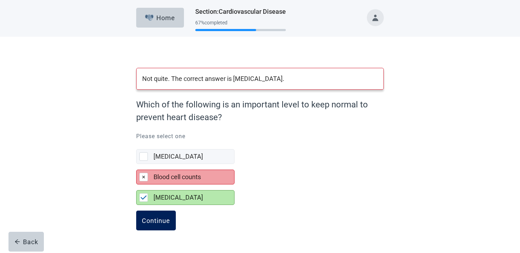
click at [158, 220] on div "Continue" at bounding box center [156, 220] width 28 height 7
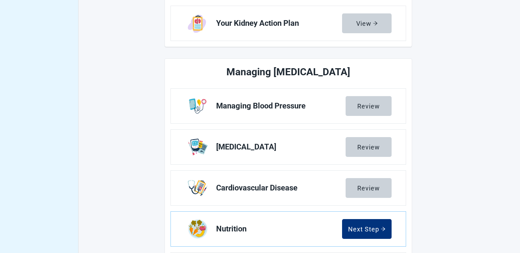
scroll to position [288, 0]
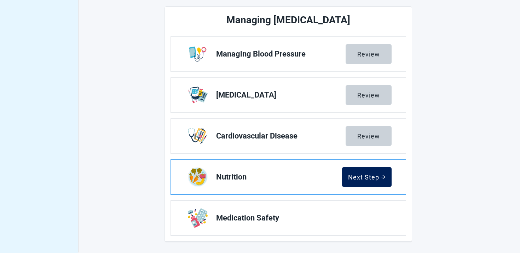
click at [386, 172] on button "Next Step" at bounding box center [367, 177] width 50 height 20
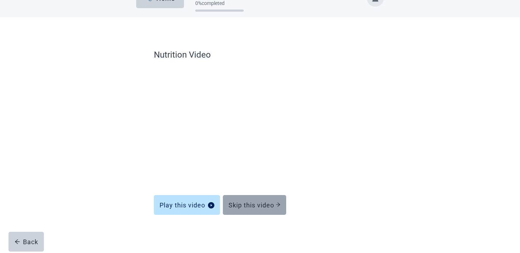
scroll to position [19, 0]
click at [248, 202] on div "Skip this video" at bounding box center [255, 205] width 52 height 7
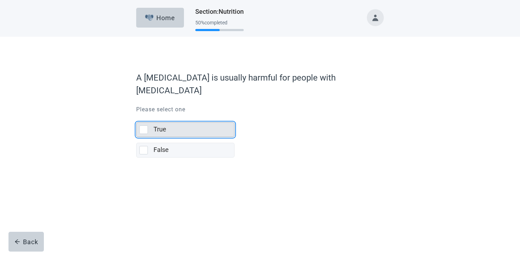
click at [174, 132] on div "True" at bounding box center [192, 129] width 76 height 9
click at [137, 117] on input "True" at bounding box center [136, 117] width 0 height 0
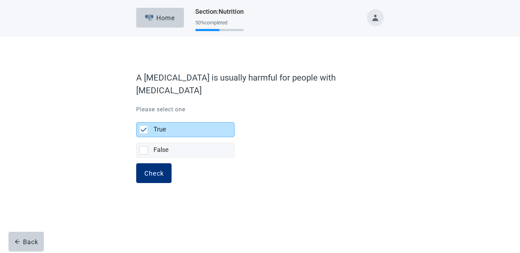
click at [163, 163] on form "A [MEDICAL_DATA] is usually harmful for people with [MEDICAL_DATA] Please selec…" at bounding box center [260, 133] width 248 height 131
click at [160, 168] on button "Check" at bounding box center [153, 174] width 35 height 20
checkbox input "false"
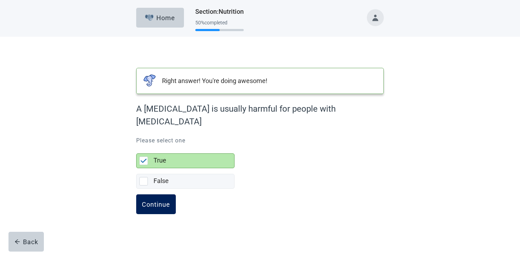
click at [154, 200] on button "Continue" at bounding box center [156, 205] width 40 height 20
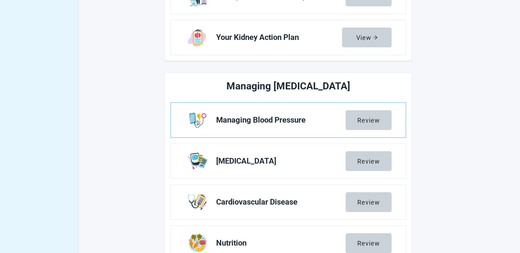
scroll to position [288, 0]
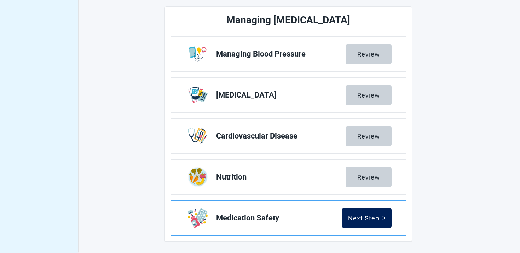
click at [360, 216] on div "Next Step" at bounding box center [367, 218] width 38 height 7
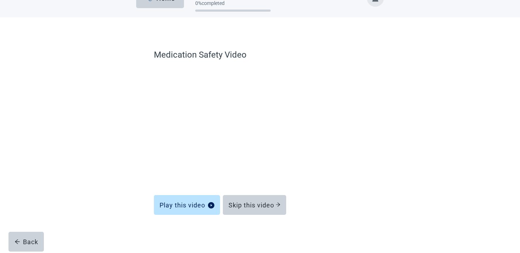
scroll to position [19, 0]
click at [240, 212] on button "Skip this video" at bounding box center [254, 205] width 63 height 20
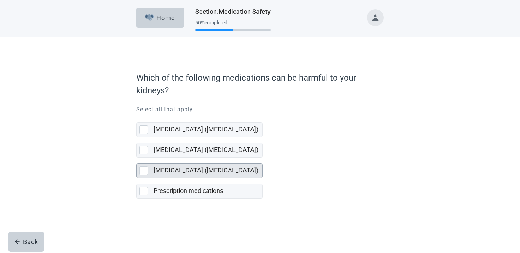
click at [184, 168] on label "[MEDICAL_DATA] ([MEDICAL_DATA])" at bounding box center [206, 170] width 105 height 7
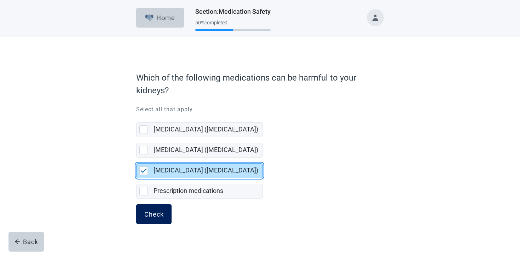
click at [152, 213] on div "Check" at bounding box center [153, 214] width 19 height 7
checkbox input "false"
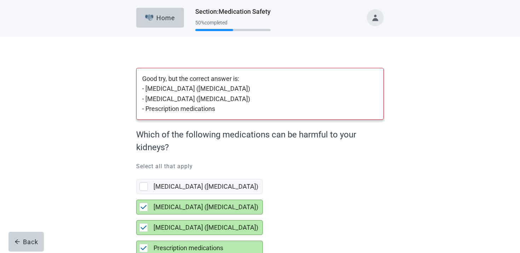
scroll to position [44, 0]
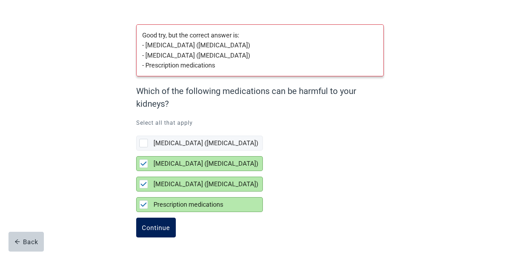
click at [145, 229] on div "Continue" at bounding box center [156, 227] width 28 height 7
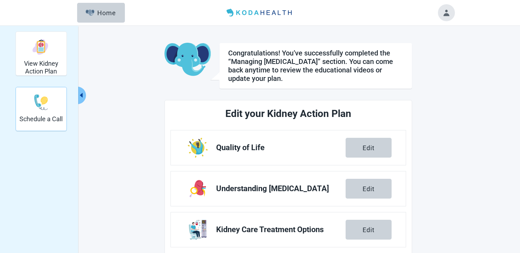
click at [48, 116] on h2 "Schedule a Call" at bounding box center [40, 119] width 43 height 8
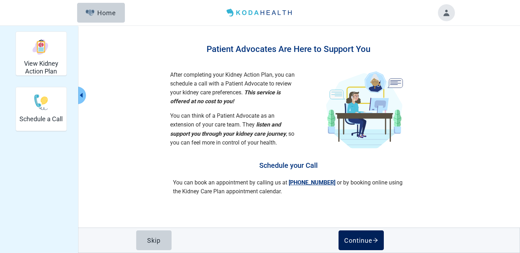
click at [361, 238] on div "Continue" at bounding box center [361, 240] width 34 height 7
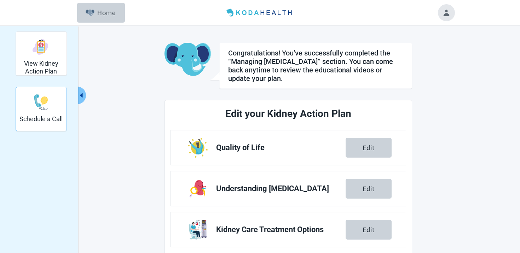
click at [37, 110] on div "Schedule a Call" at bounding box center [40, 102] width 43 height 27
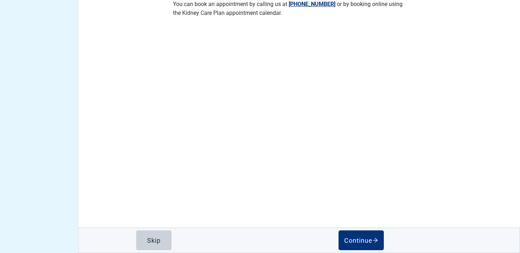
scroll to position [137, 0]
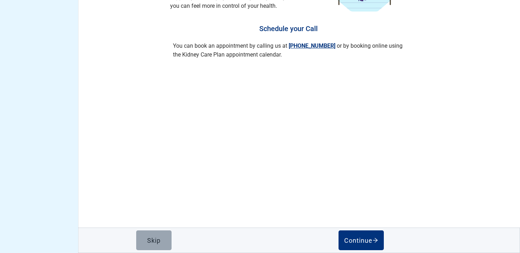
click at [167, 238] on button "Skip" at bounding box center [153, 241] width 35 height 20
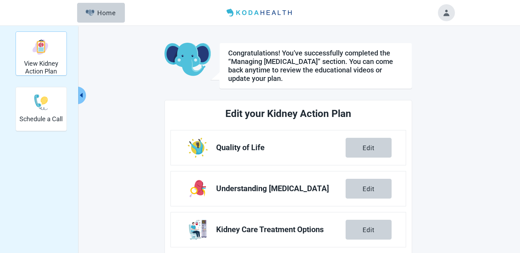
click at [59, 64] on h2 "View Kidney Action Plan" at bounding box center [41, 67] width 45 height 15
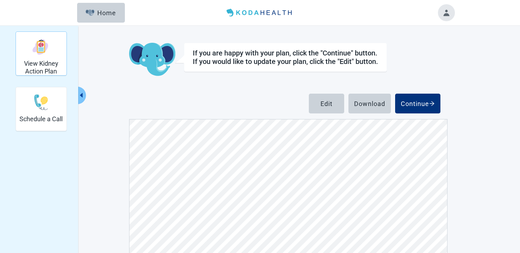
scroll to position [143, 0]
click at [331, 103] on div "Edit" at bounding box center [327, 103] width 12 height 7
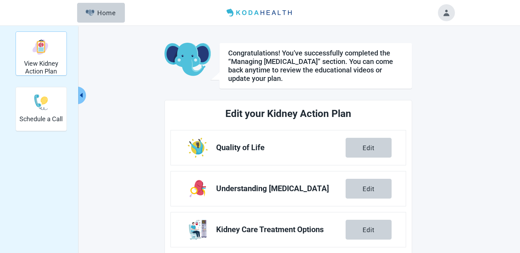
click at [59, 56] on div "View Kidney Action Plan" at bounding box center [41, 46] width 45 height 27
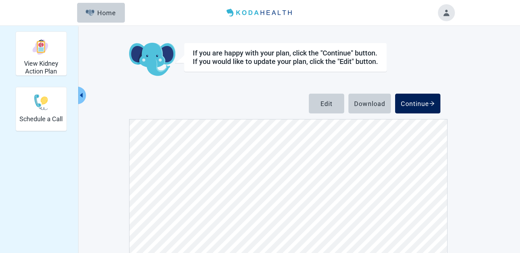
click at [423, 108] on button "Continue" at bounding box center [417, 104] width 45 height 20
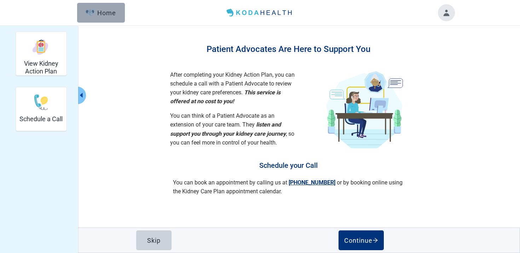
click at [91, 17] on button "Home" at bounding box center [101, 13] width 48 height 20
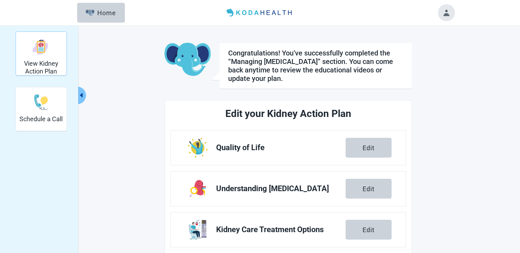
click at [62, 62] on h2 "View Kidney Action Plan" at bounding box center [41, 67] width 45 height 15
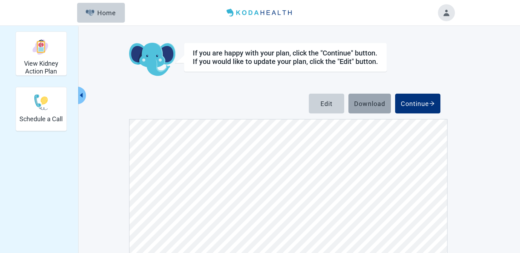
scroll to position [70, 0]
click at [352, 105] on button "Download" at bounding box center [370, 104] width 42 height 20
